Goal: Find specific page/section: Find specific page/section

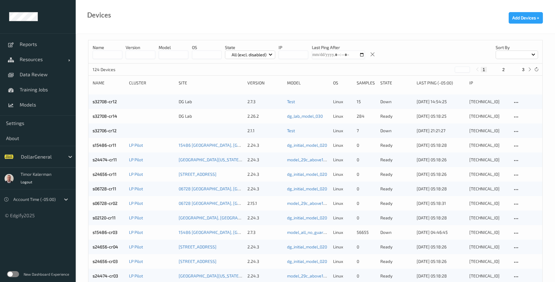
click at [101, 192] on div "s06728-cr11" at bounding box center [109, 189] width 32 height 6
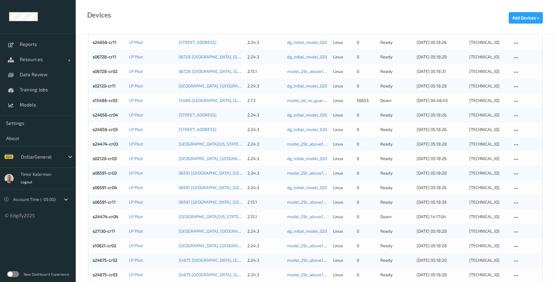
scroll to position [145, 0]
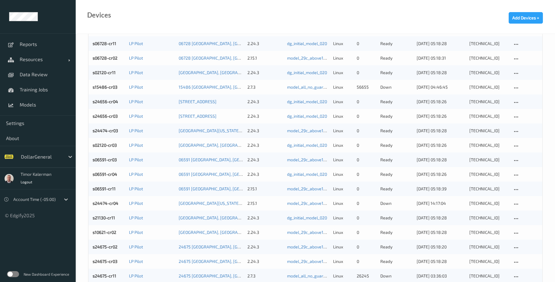
click at [107, 192] on div "s06591-cr11 LP Pilot 06591 [GEOGRAPHIC_DATA], [GEOGRAPHIC_DATA] 2.15.1 model_29…" at bounding box center [315, 189] width 454 height 15
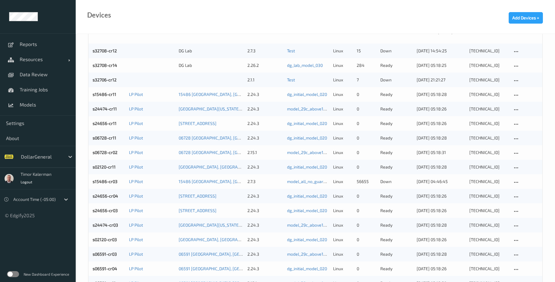
scroll to position [145, 0]
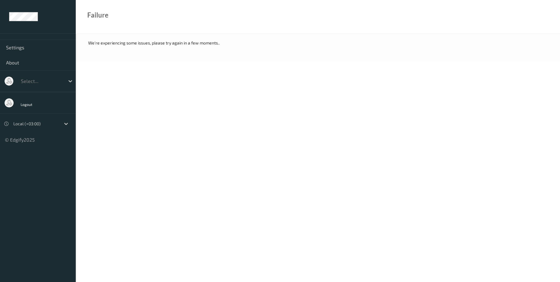
click at [156, 47] on div "We're experiencing some issues, please try again in a few moments.." at bounding box center [318, 48] width 484 height 28
click at [227, 64] on body "Settings About Select... Logout Local (+03:00) © Edgify 2025 New Dashboard Expe…" at bounding box center [280, 141] width 560 height 282
